Goal: Task Accomplishment & Management: Use online tool/utility

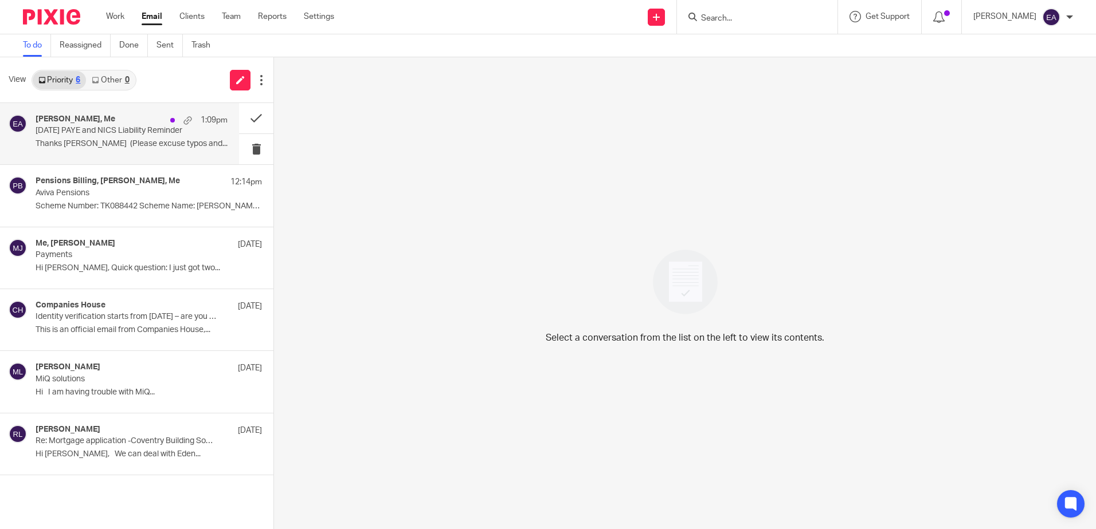
click at [83, 129] on p "[DATE] PAYE and NICS Liability Reminder" at bounding box center [113, 131] width 154 height 10
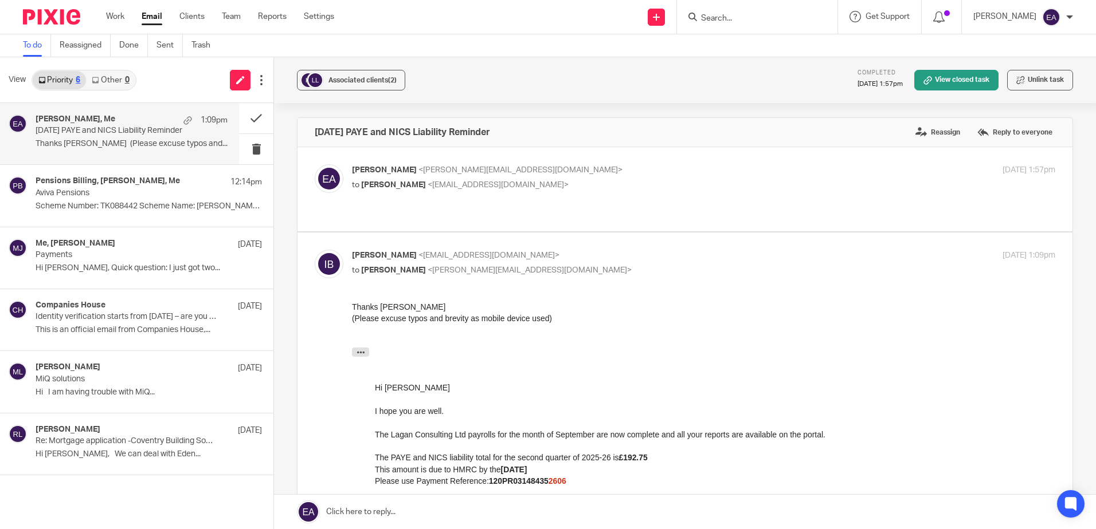
click at [465, 186] on span "<i.brown13@yahoo.com>" at bounding box center [497, 185] width 141 height 8
checkbox input "true"
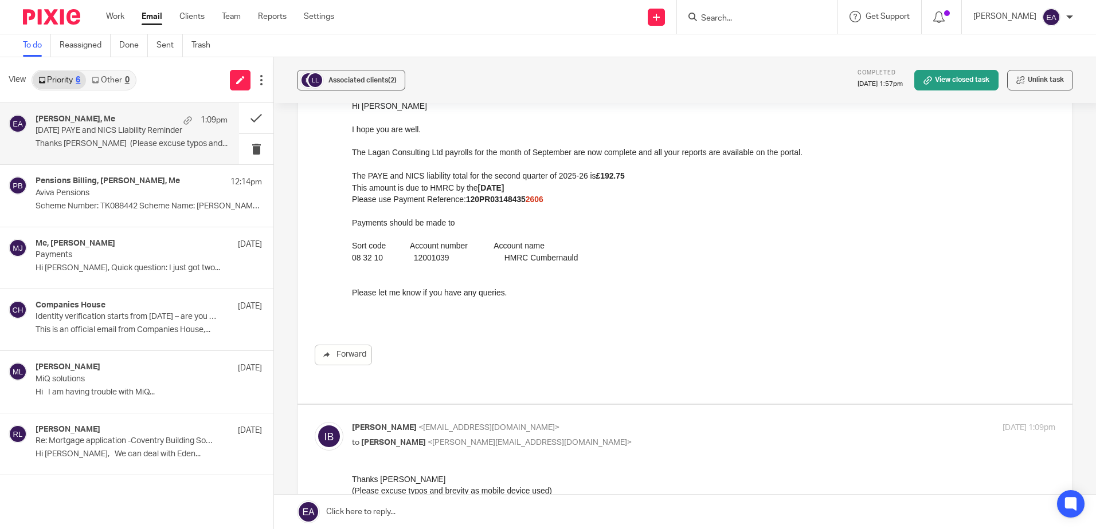
scroll to position [287, 0]
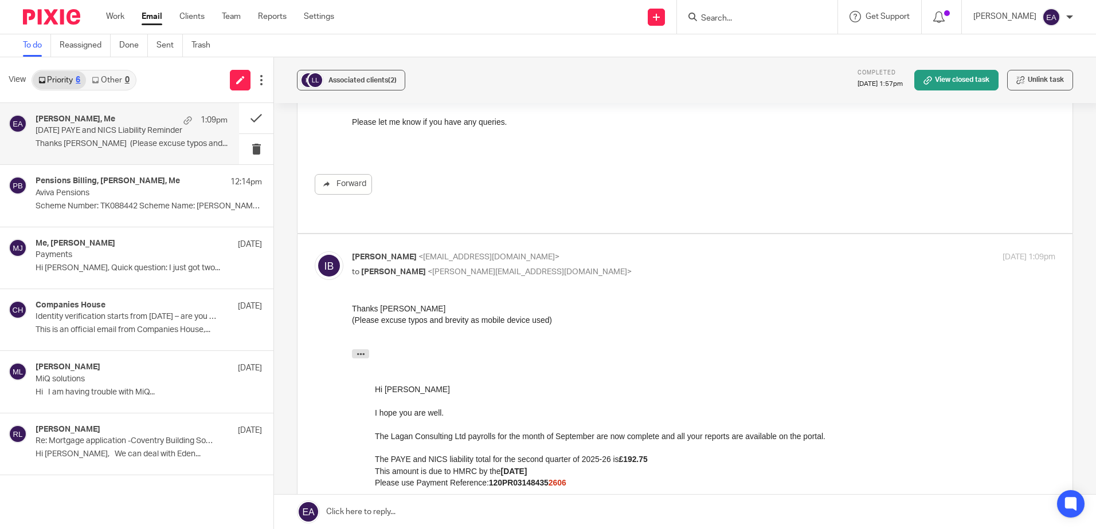
click at [85, 137] on div "Ian Brown, Me 1:09pm September 2025 PAYE and NICS Liability Reminder Thanks Ela…" at bounding box center [132, 134] width 192 height 38
click at [251, 112] on button at bounding box center [256, 118] width 34 height 30
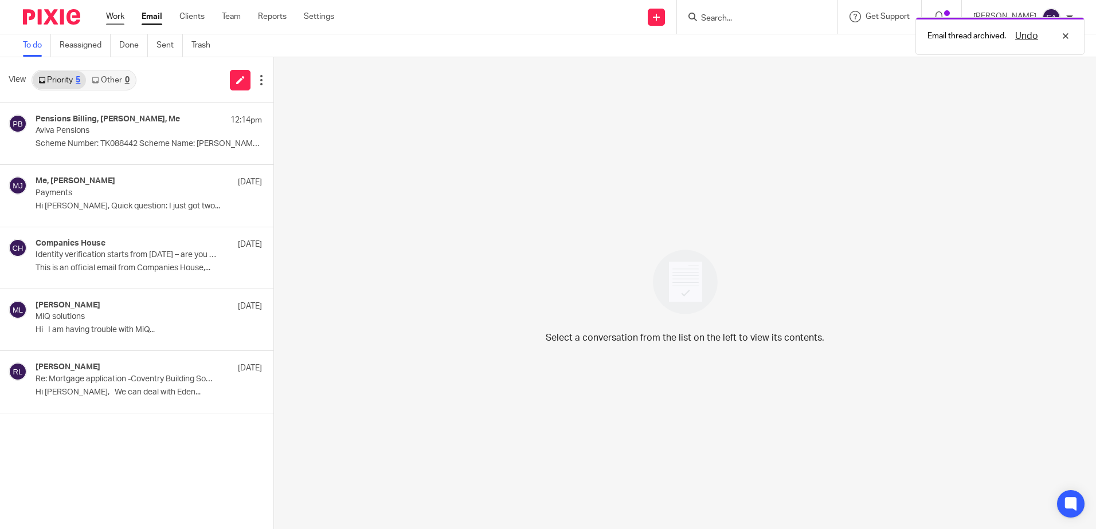
click at [113, 17] on link "Work" at bounding box center [115, 16] width 18 height 11
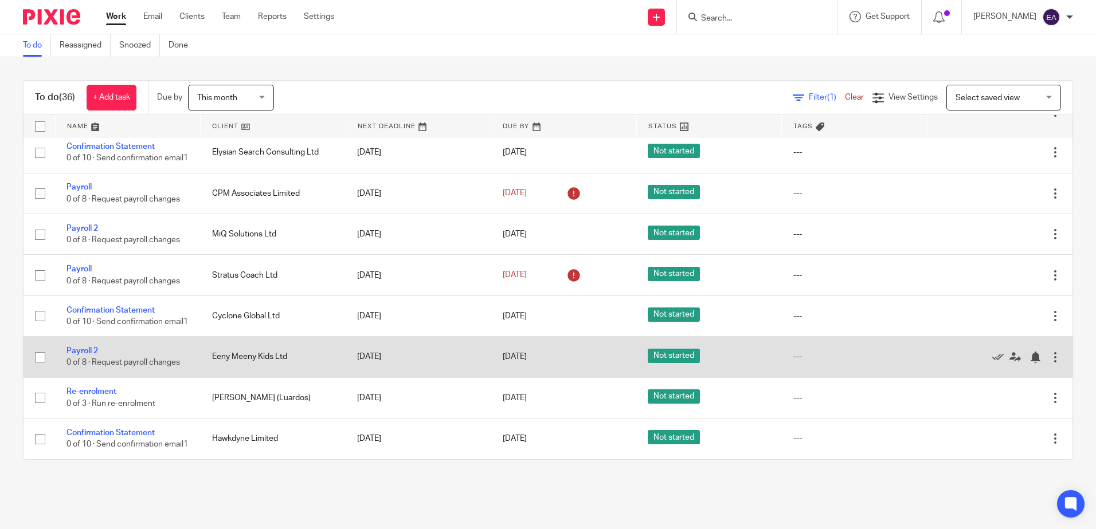
scroll to position [1208, 0]
